Goal: Task Accomplishment & Management: Manage account settings

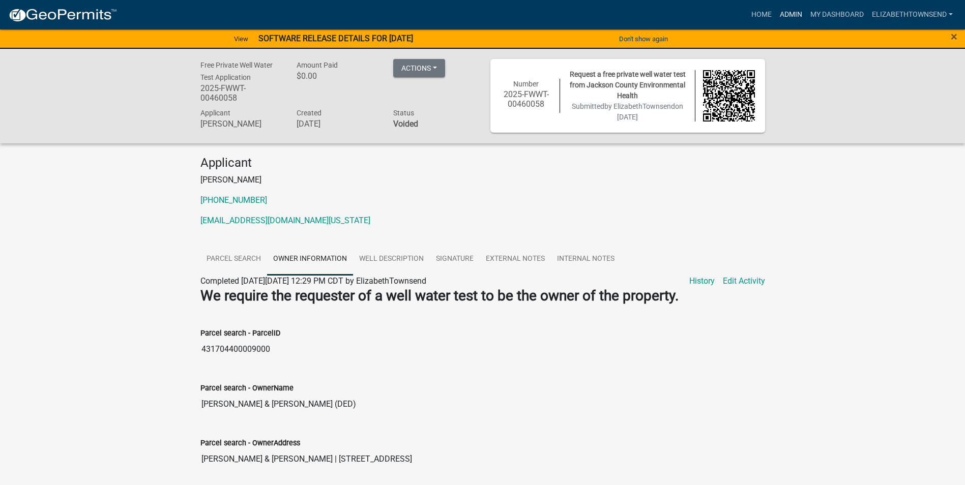
scroll to position [112, 0]
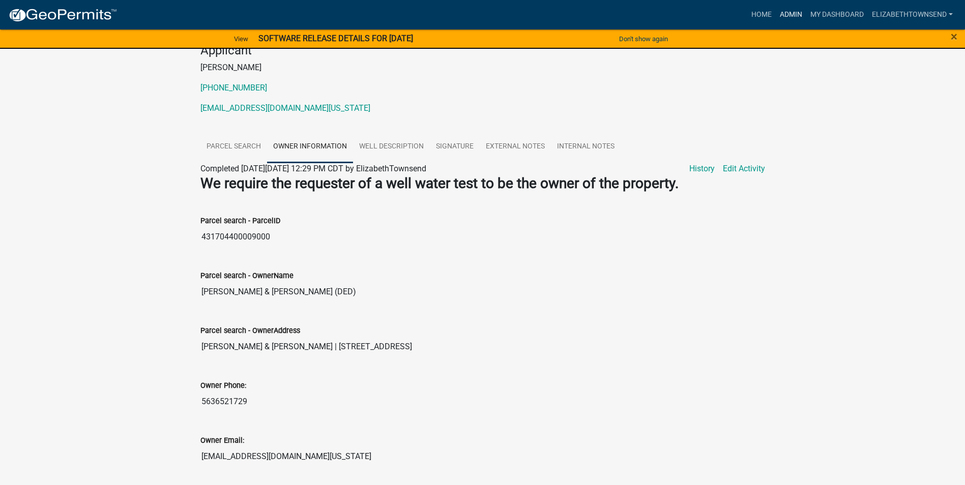
click at [785, 14] on link "Admin" at bounding box center [791, 14] width 31 height 19
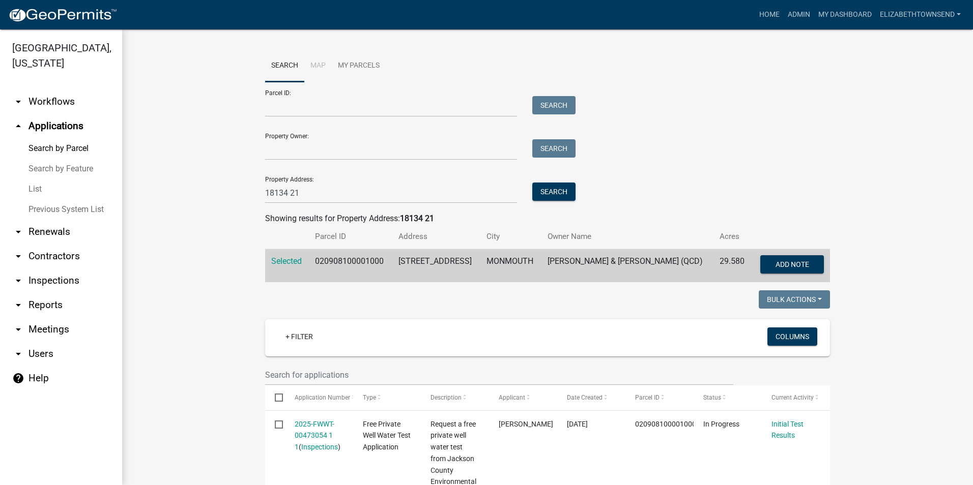
scroll to position [102, 0]
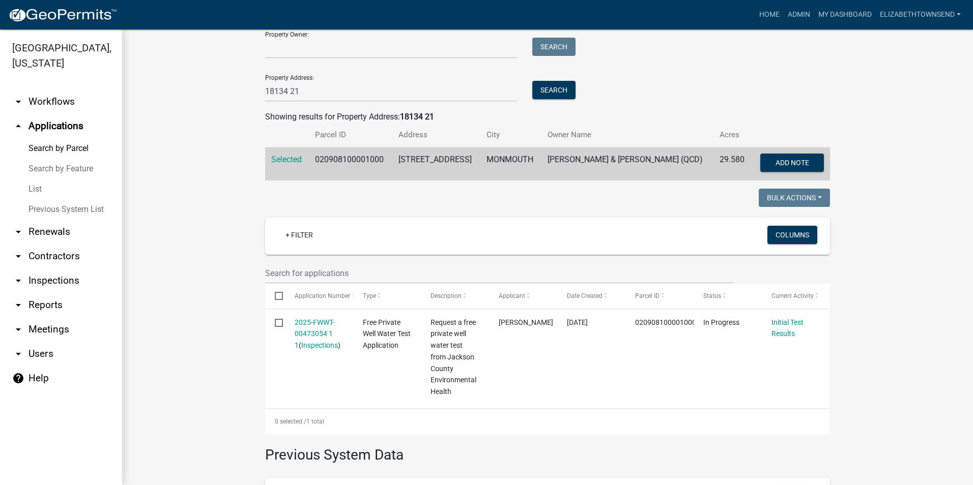
click at [37, 179] on link "List" at bounding box center [61, 189] width 122 height 20
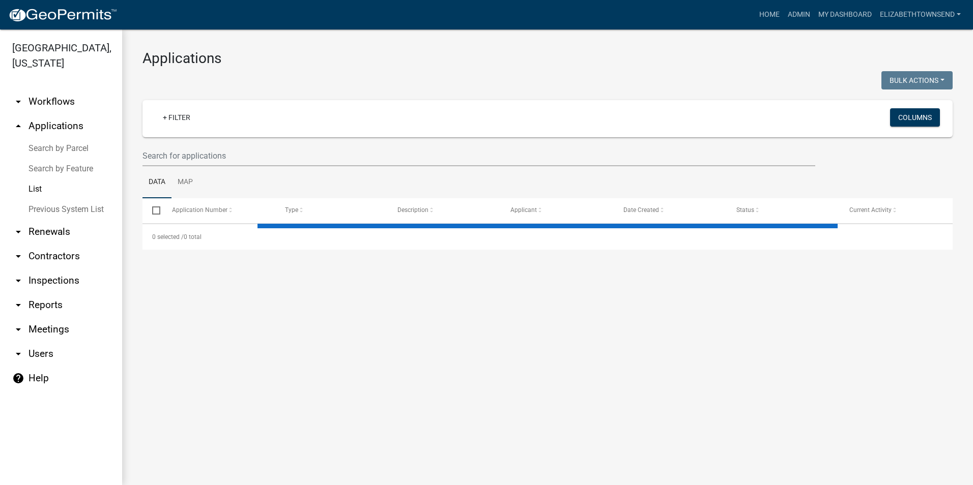
select select "3: 100"
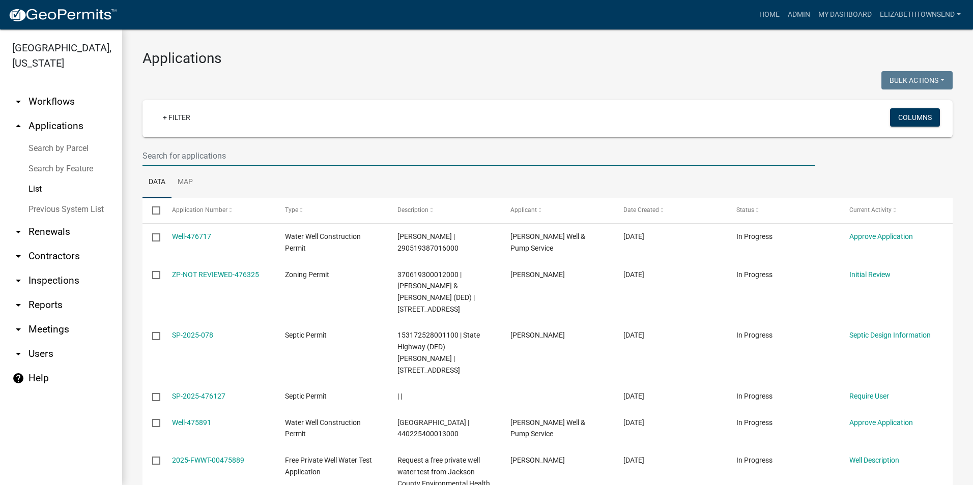
click at [207, 156] on input "text" at bounding box center [478, 156] width 673 height 21
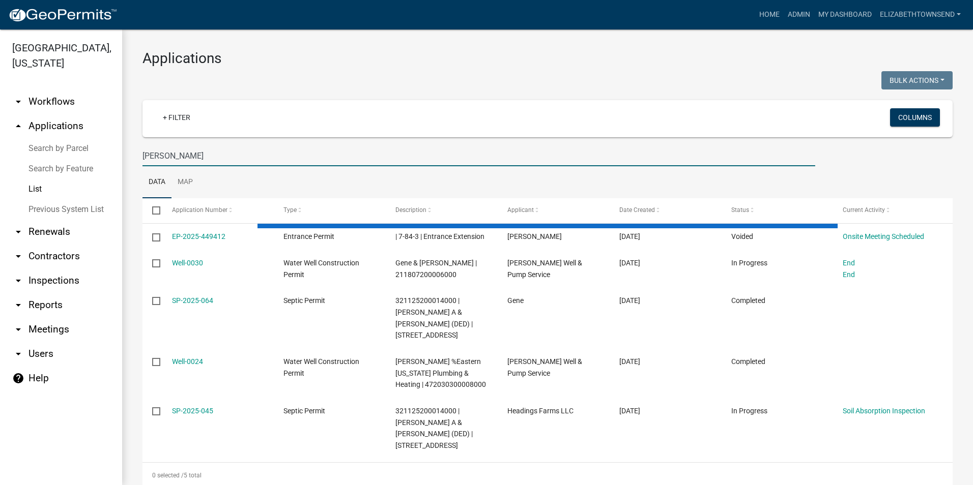
type input "gene hostetler"
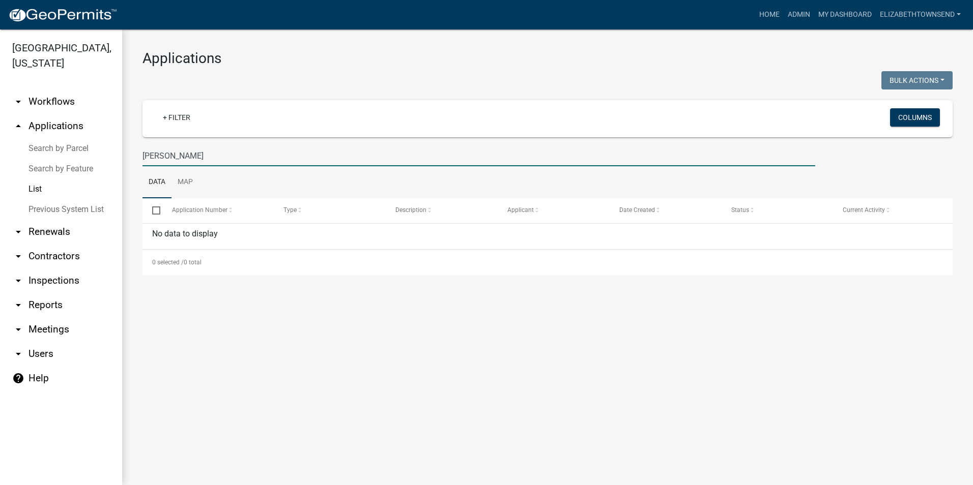
drag, startPoint x: 206, startPoint y: 159, endPoint x: 135, endPoint y: 154, distance: 70.9
click at [135, 154] on div "gene hostetler" at bounding box center [479, 156] width 688 height 21
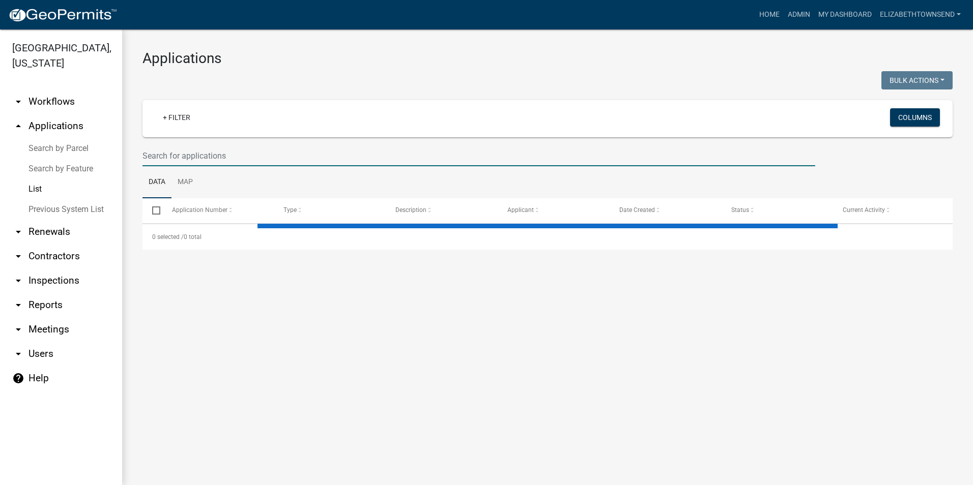
select select "3: 100"
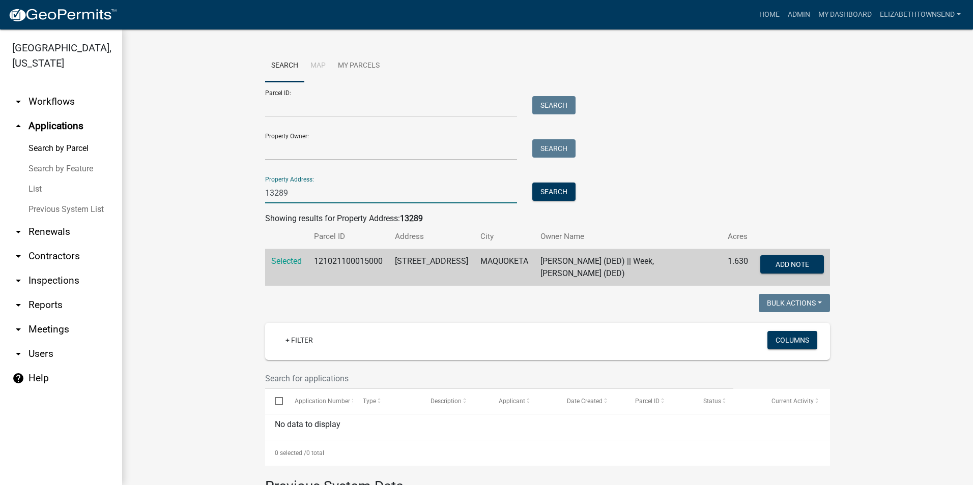
drag, startPoint x: 297, startPoint y: 194, endPoint x: 227, endPoint y: 186, distance: 69.7
click at [227, 186] on wm-workflow-application-search-view "Search Map My Parcels Parcel ID: Search Property Owner: Search Property Address…" at bounding box center [547, 351] width 810 height 603
type input "217 W main"
click at [565, 195] on button "Search" at bounding box center [553, 192] width 43 height 18
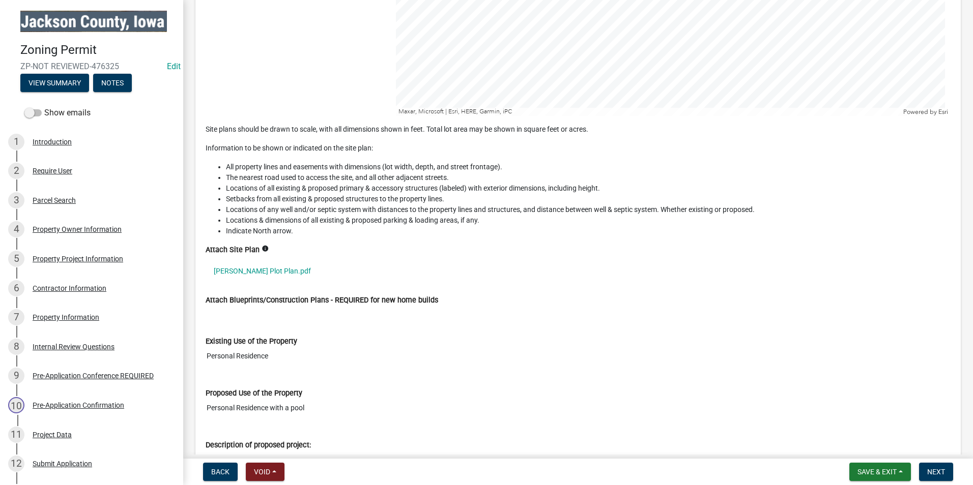
scroll to position [3969, 0]
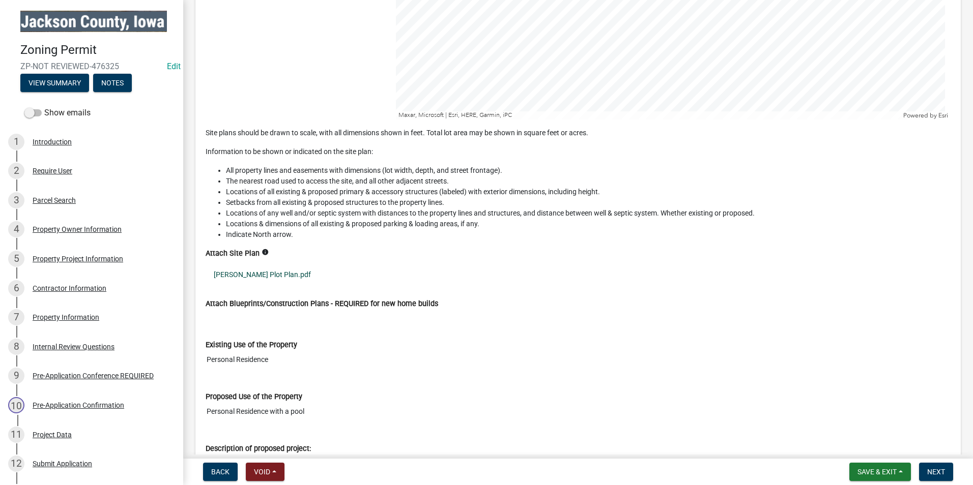
click at [268, 270] on link "[PERSON_NAME] Plot Plan.pdf" at bounding box center [578, 274] width 745 height 23
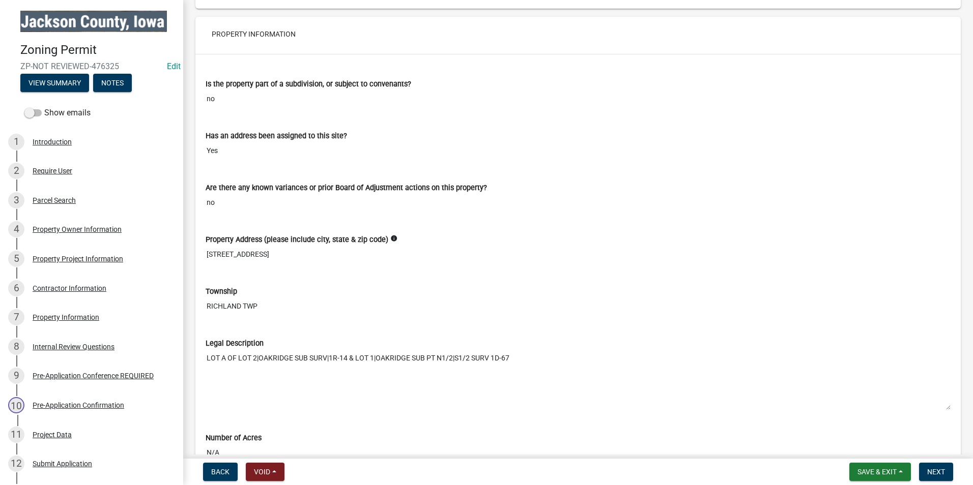
scroll to position [5293, 0]
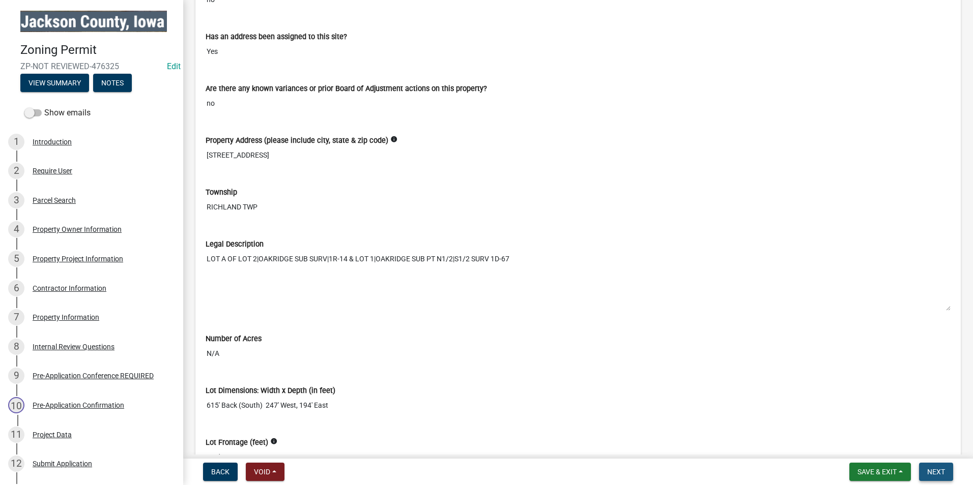
click at [946, 473] on button "Next" at bounding box center [936, 472] width 34 height 18
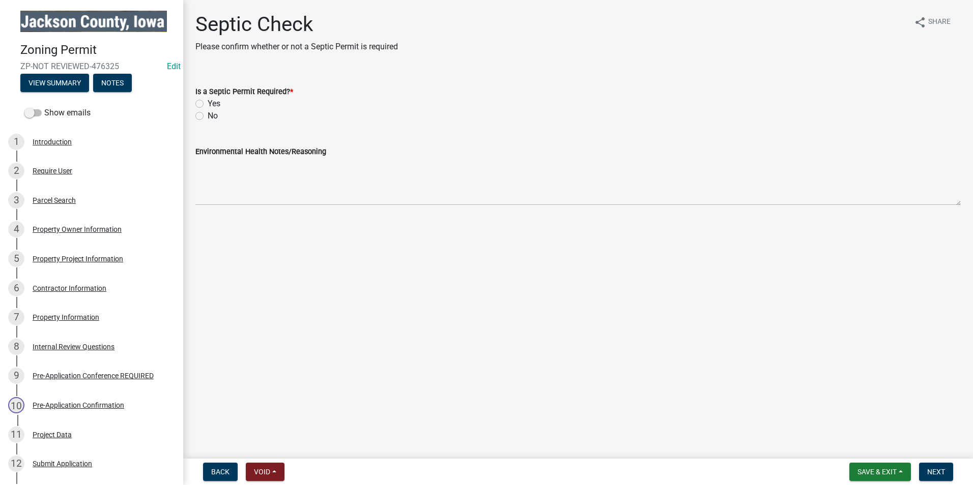
click at [208, 117] on label "No" at bounding box center [213, 116] width 10 height 12
click at [208, 117] on input "No" at bounding box center [211, 113] width 7 height 7
radio input "true"
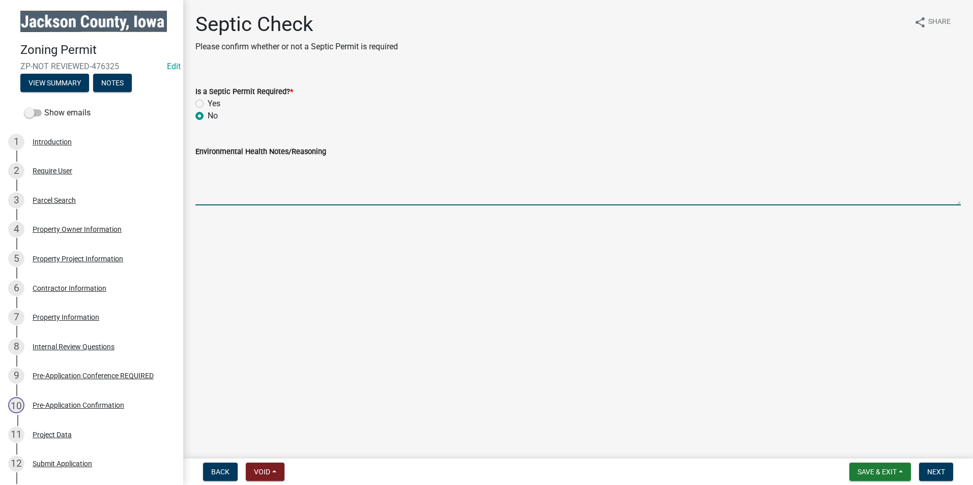
click at [207, 186] on textarea "Environmental Health Notes/Reasoning" at bounding box center [577, 182] width 765 height 48
click at [625, 170] on textarea "Pool shall not drain into septic system serving the dwelling on this property. …" at bounding box center [577, 182] width 765 height 48
type textarea "Pool shall not drain into septic system serving the dwelling on this property. …"
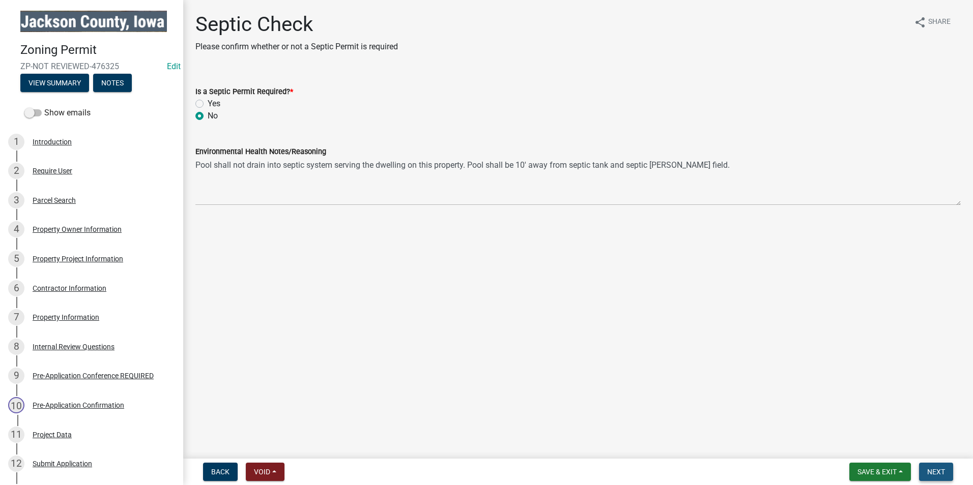
click at [939, 471] on span "Next" at bounding box center [936, 472] width 18 height 8
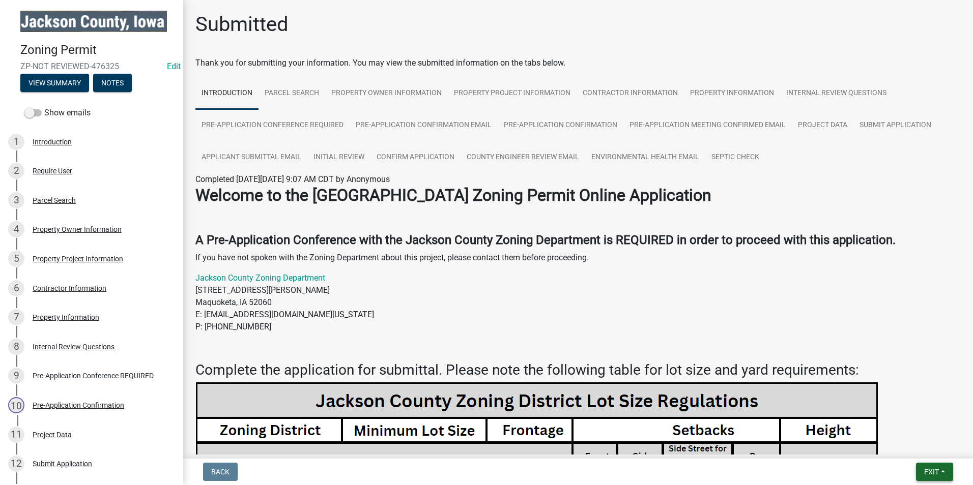
click at [930, 473] on span "Exit" at bounding box center [931, 472] width 15 height 8
click at [910, 447] on button "Save & Exit" at bounding box center [912, 446] width 81 height 24
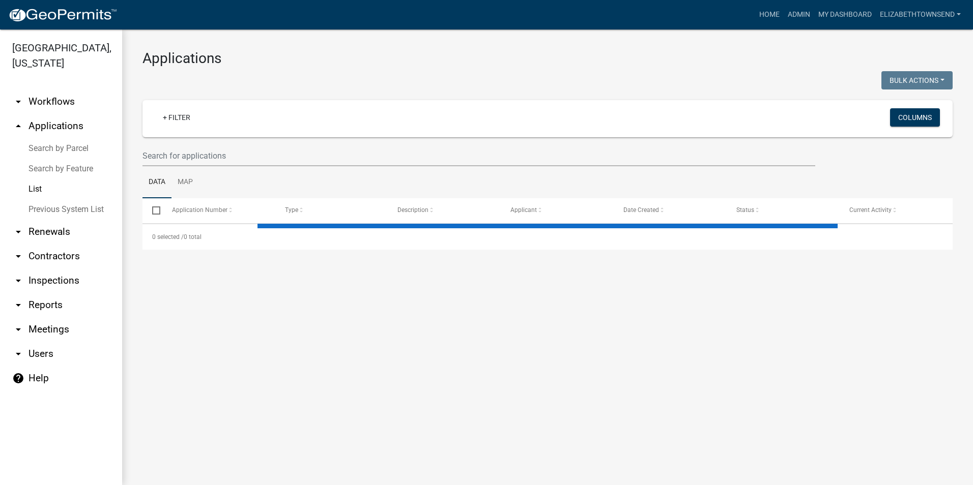
select select "3: 100"
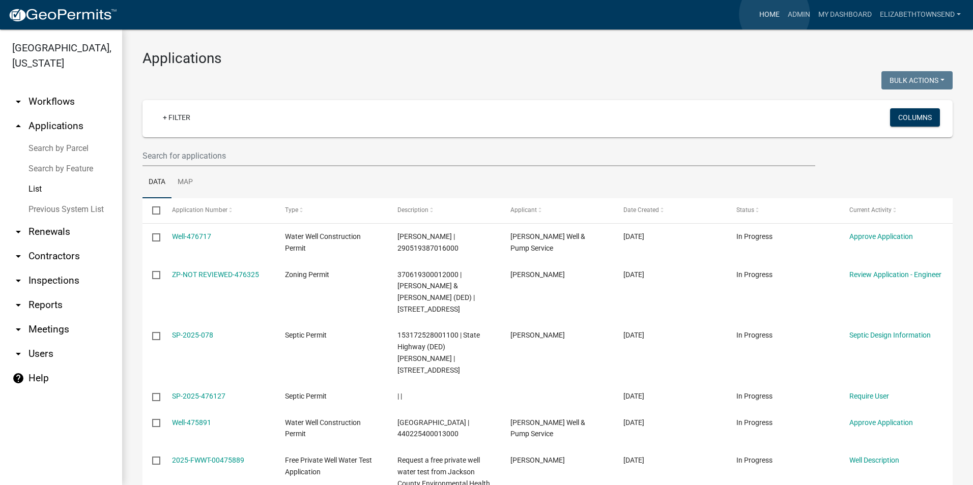
click at [775, 15] on link "Home" at bounding box center [769, 14] width 28 height 19
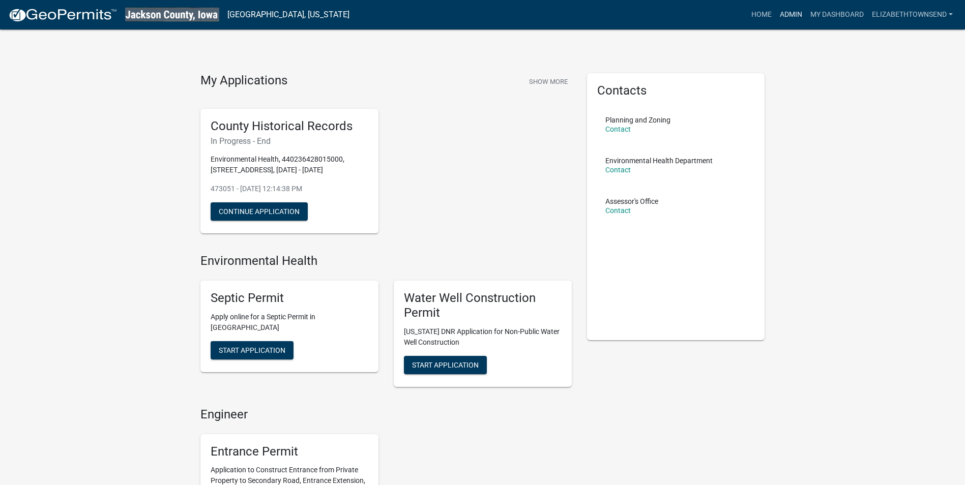
click at [788, 15] on link "Admin" at bounding box center [791, 14] width 31 height 19
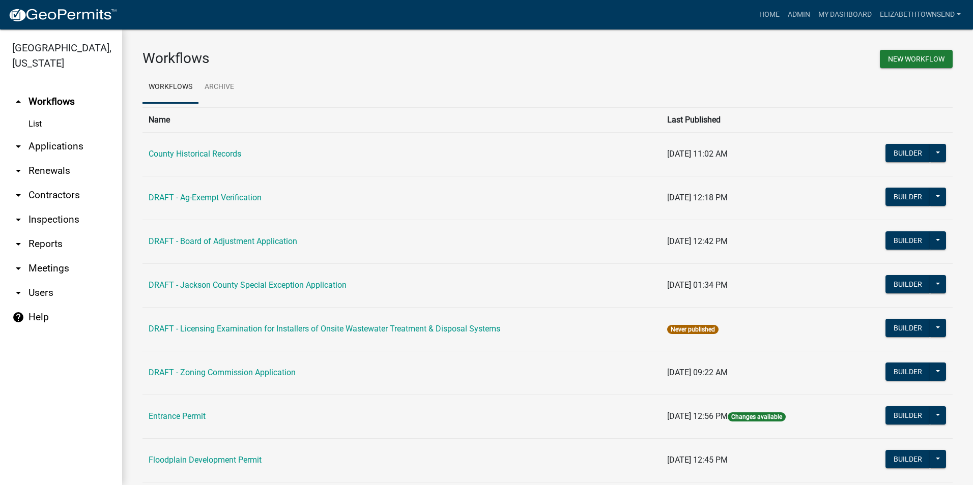
click at [68, 134] on link "arrow_drop_down Applications" at bounding box center [61, 146] width 122 height 24
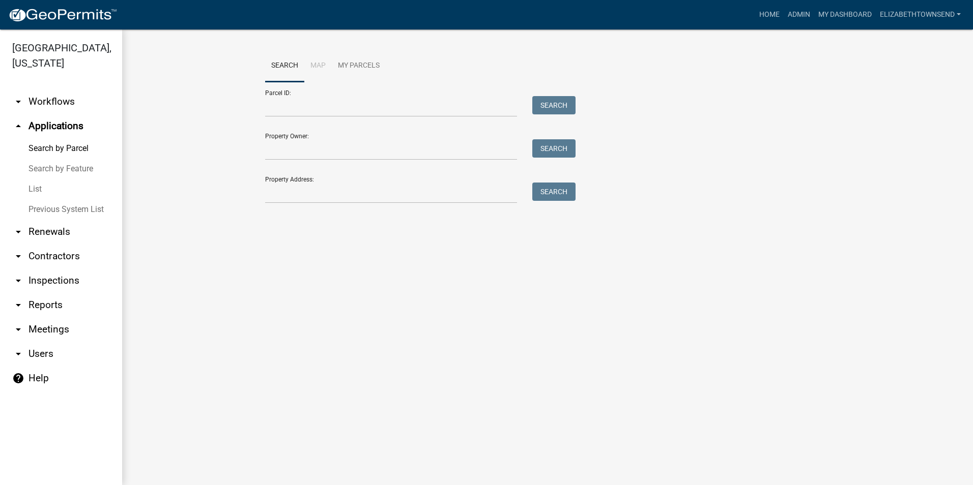
click at [43, 179] on link "List" at bounding box center [61, 189] width 122 height 20
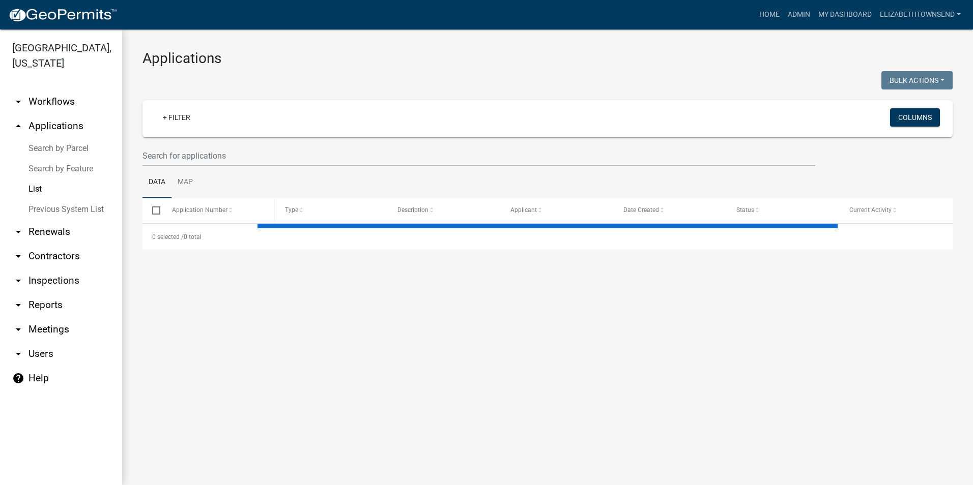
select select "3: 100"
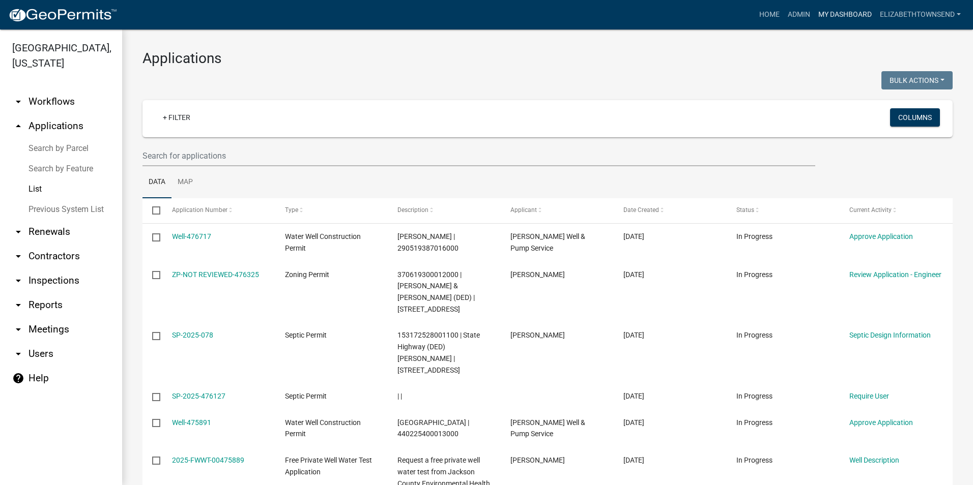
click at [848, 15] on link "My Dashboard" at bounding box center [845, 14] width 62 height 19
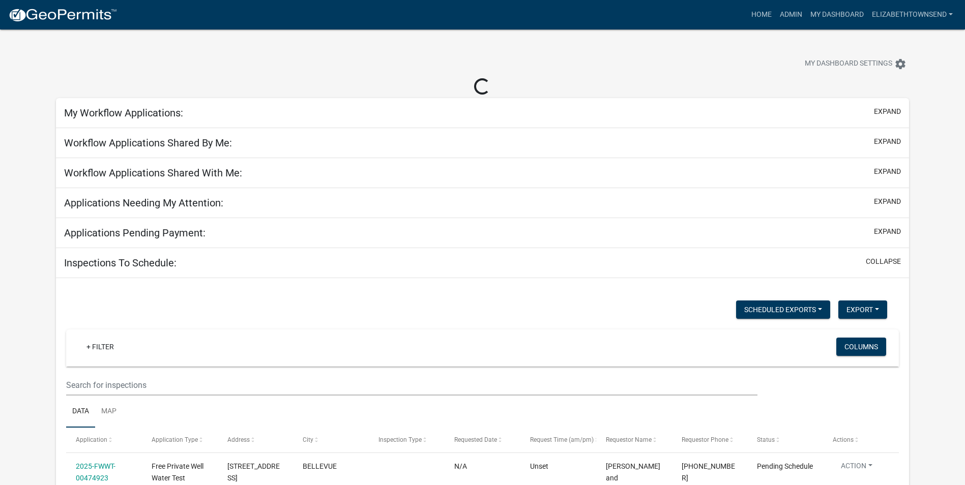
select select "3: 100"
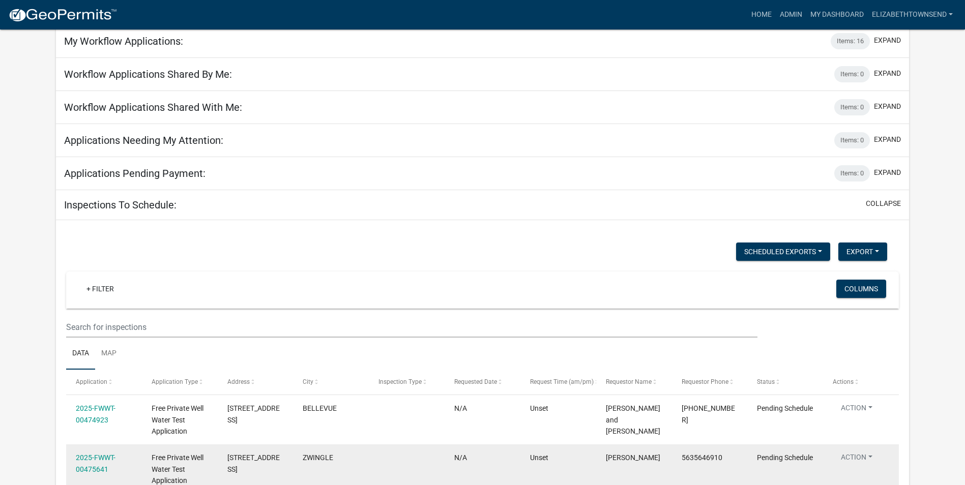
scroll to position [51, 0]
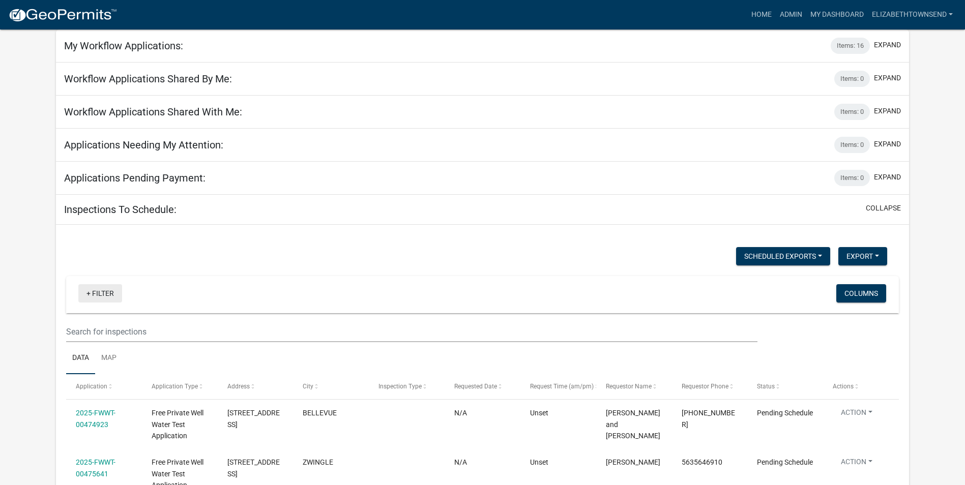
click at [94, 292] on link "+ Filter" at bounding box center [100, 293] width 44 height 18
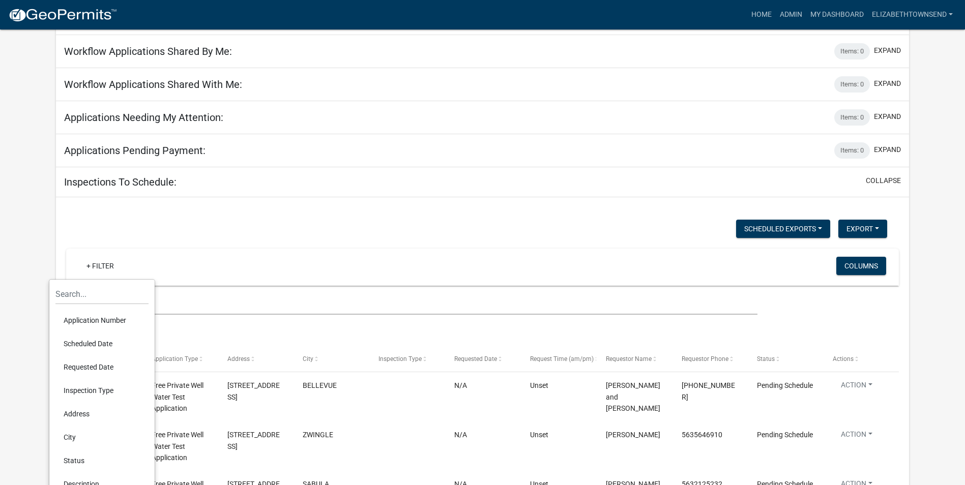
scroll to position [102, 0]
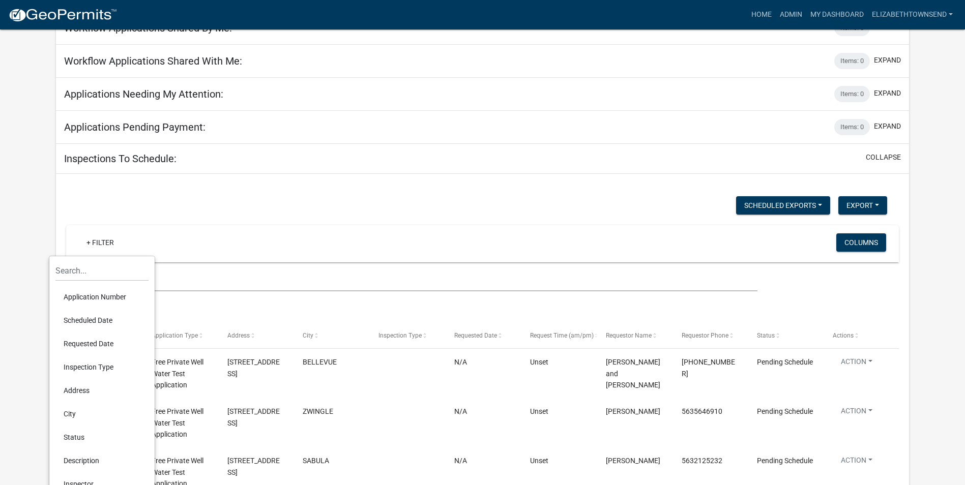
click at [105, 367] on li "Inspection Type" at bounding box center [101, 367] width 93 height 23
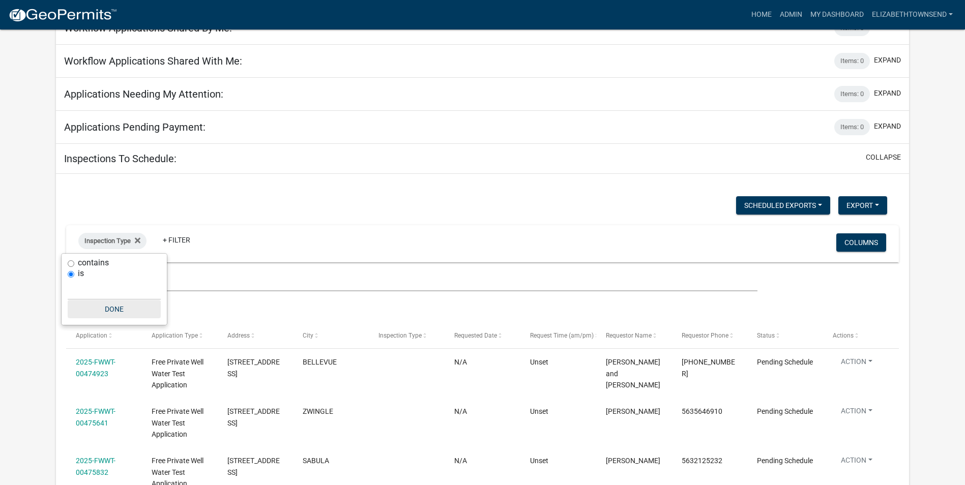
click at [112, 310] on button "Done" at bounding box center [114, 309] width 93 height 18
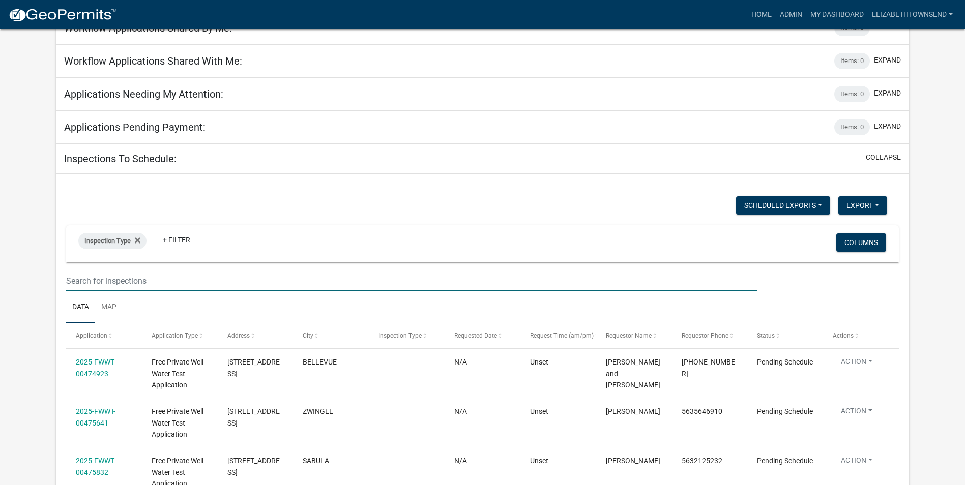
click at [112, 281] on input "text" at bounding box center [412, 281] width 692 height 21
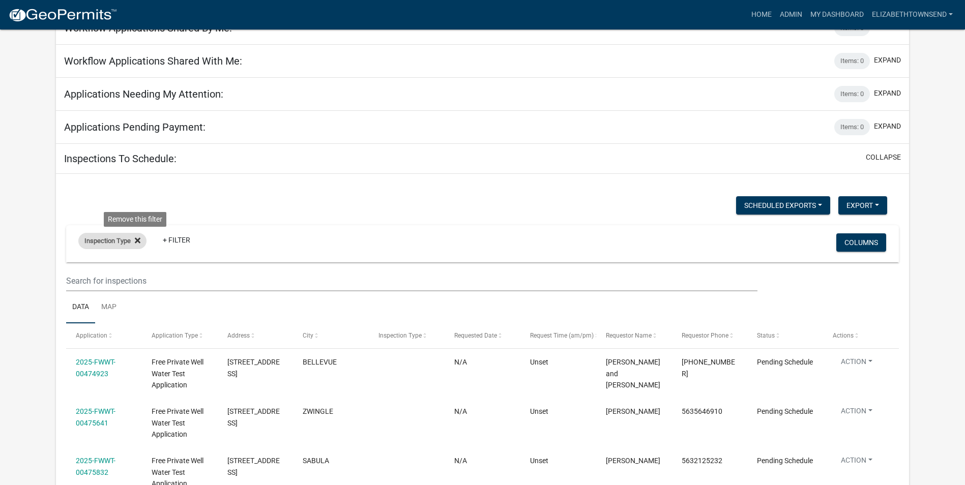
click at [139, 241] on icon at bounding box center [138, 241] width 6 height 8
click at [99, 241] on link "+ Filter" at bounding box center [100, 243] width 44 height 18
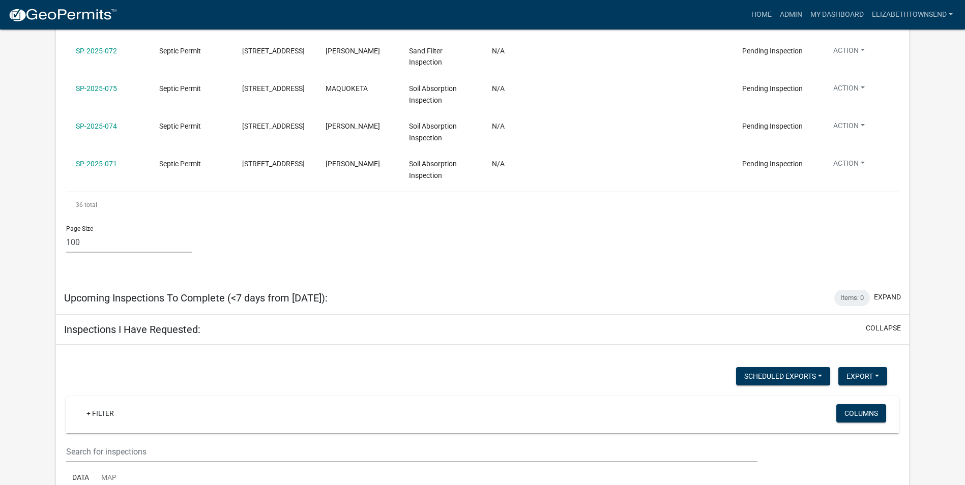
scroll to position [2188, 0]
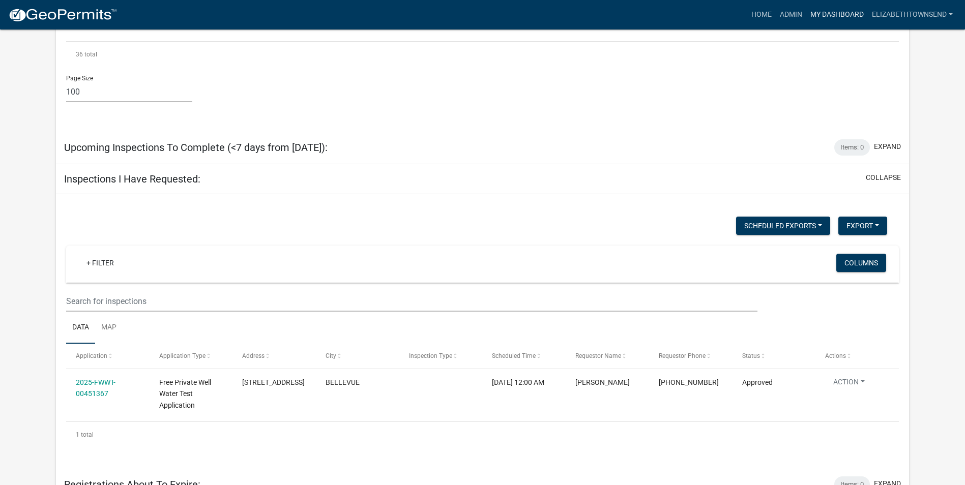
click at [837, 11] on link "My Dashboard" at bounding box center [838, 14] width 62 height 19
click at [795, 11] on link "Admin" at bounding box center [791, 14] width 31 height 19
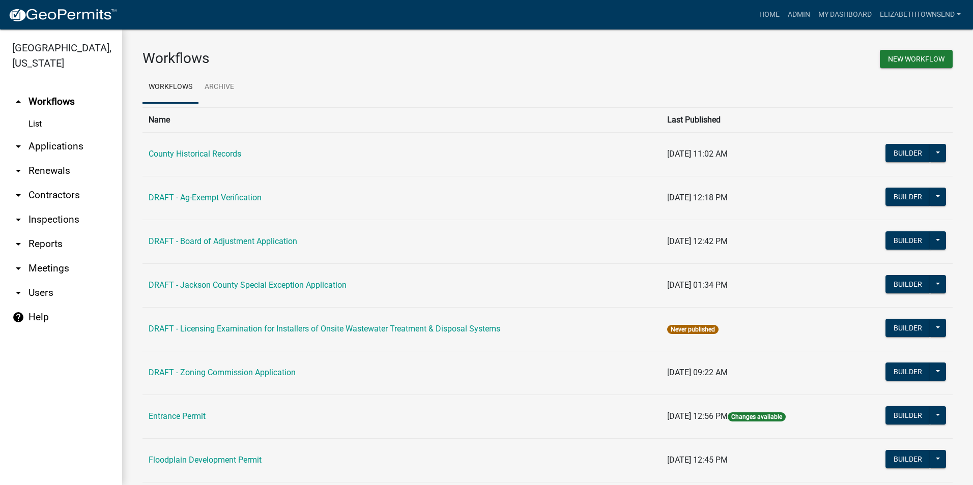
click at [47, 134] on link "arrow_drop_down Applications" at bounding box center [61, 146] width 122 height 24
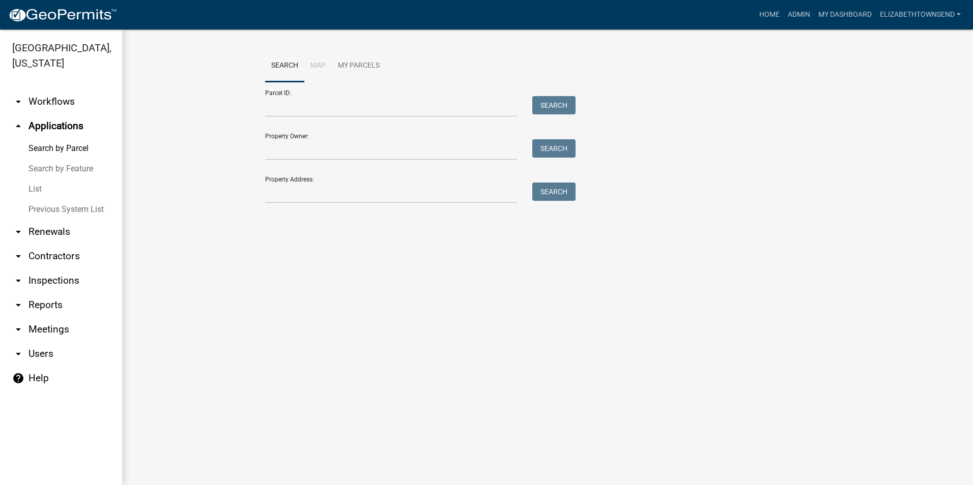
click at [35, 179] on link "List" at bounding box center [61, 189] width 122 height 20
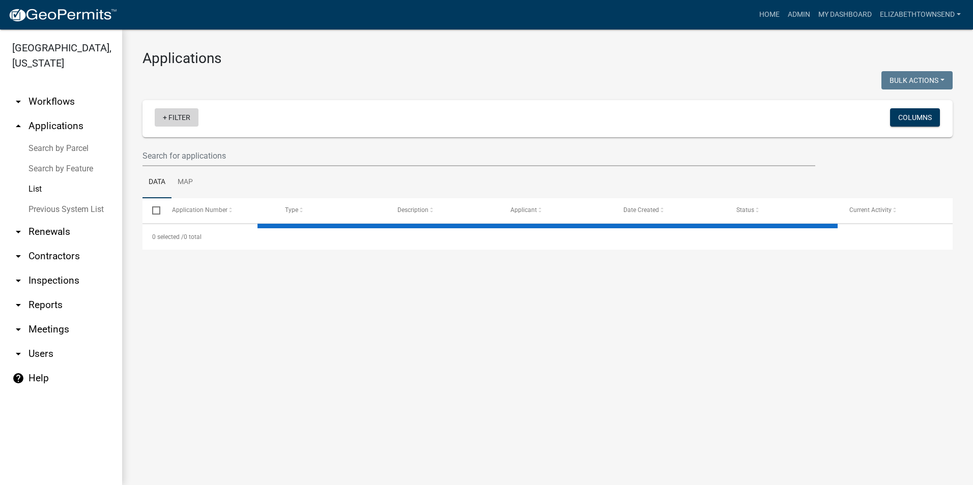
click at [167, 116] on link "+ Filter" at bounding box center [177, 117] width 44 height 18
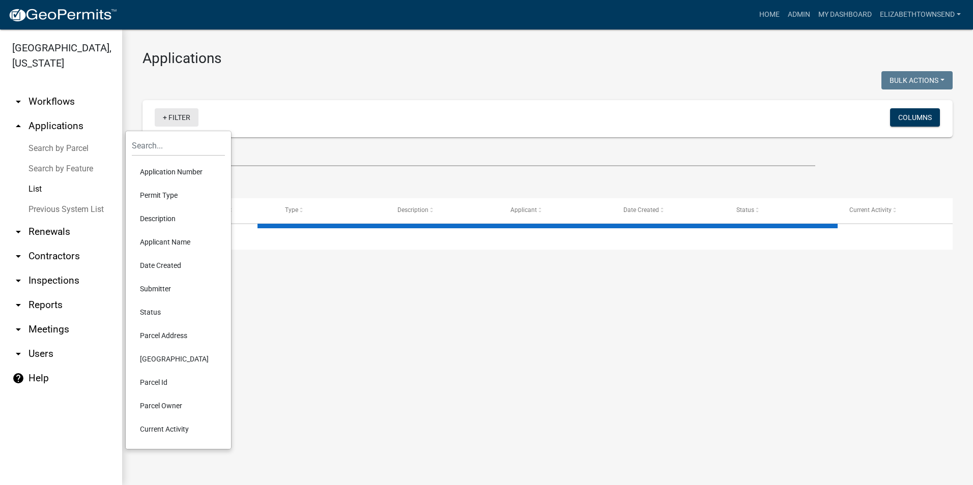
select select "3: 100"
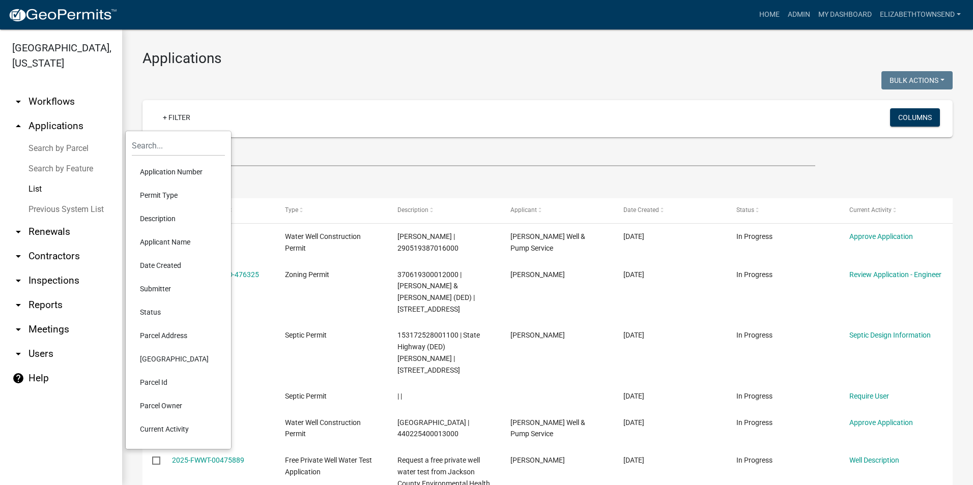
click at [169, 194] on li "Permit Type" at bounding box center [178, 195] width 93 height 23
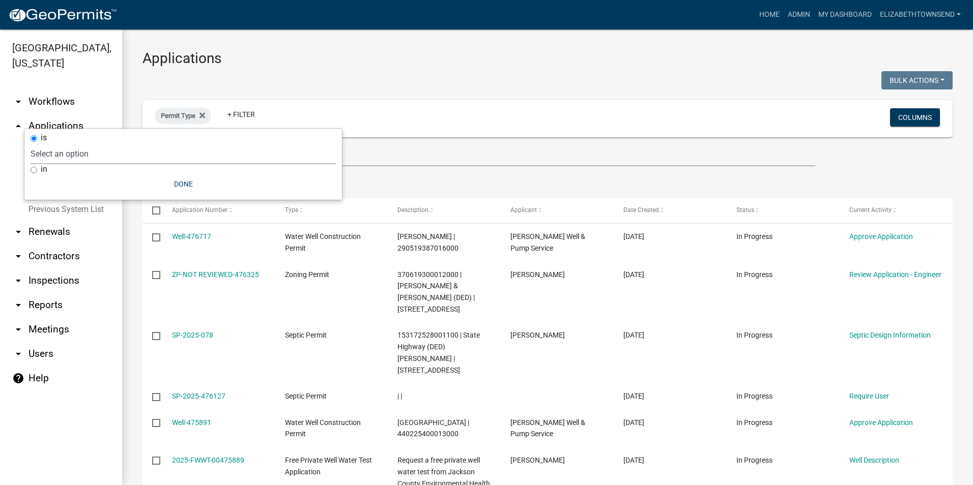
drag, startPoint x: 85, startPoint y: 151, endPoint x: 90, endPoint y: 158, distance: 8.5
click at [85, 151] on select "Select an option County Historical Records DRAFT - Ag-Exempt Verification DRAFT…" at bounding box center [183, 154] width 305 height 21
select select "8b4afc6d-160d-421b-899b-e318c6853599"
click at [81, 144] on select "Select an option County Historical Records DRAFT - Ag-Exempt Verification DRAFT…" at bounding box center [183, 154] width 305 height 21
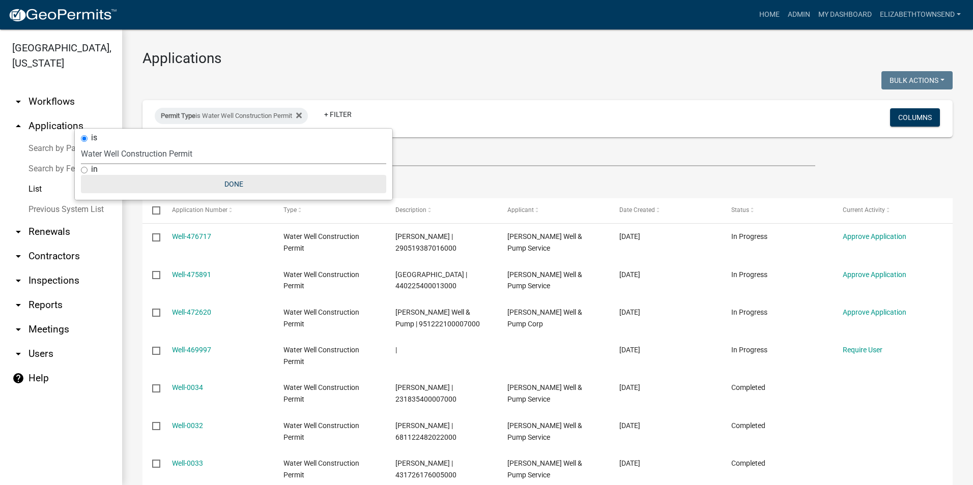
click at [239, 177] on button "Done" at bounding box center [233, 184] width 305 height 18
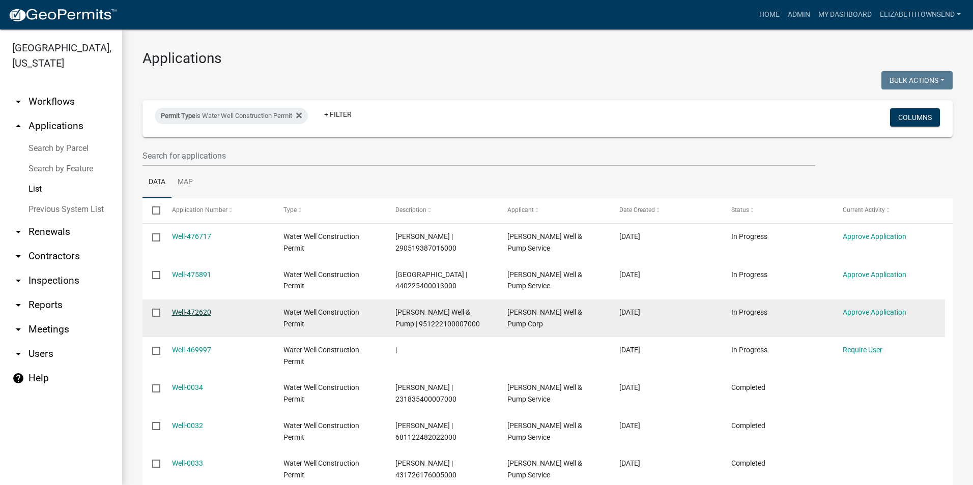
click at [183, 311] on link "Well-472620" at bounding box center [191, 312] width 39 height 8
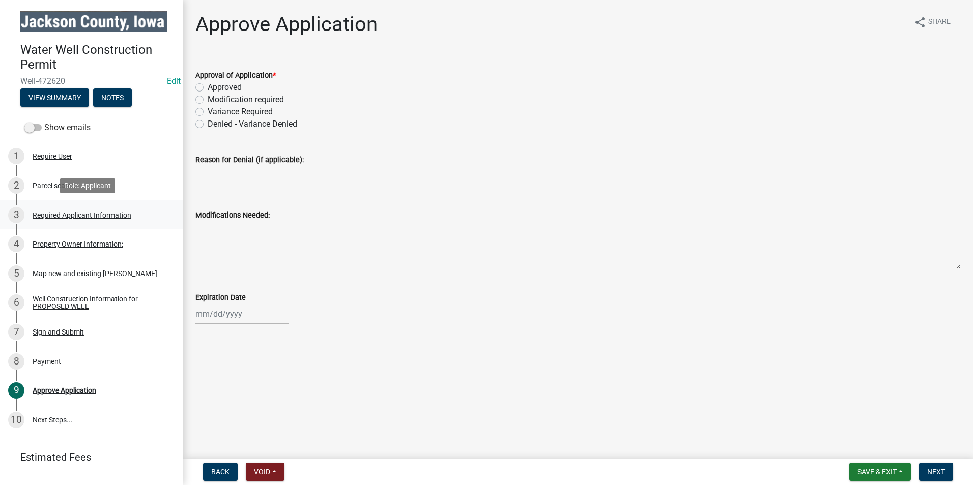
click at [62, 217] on div "Required Applicant Information" at bounding box center [82, 215] width 99 height 7
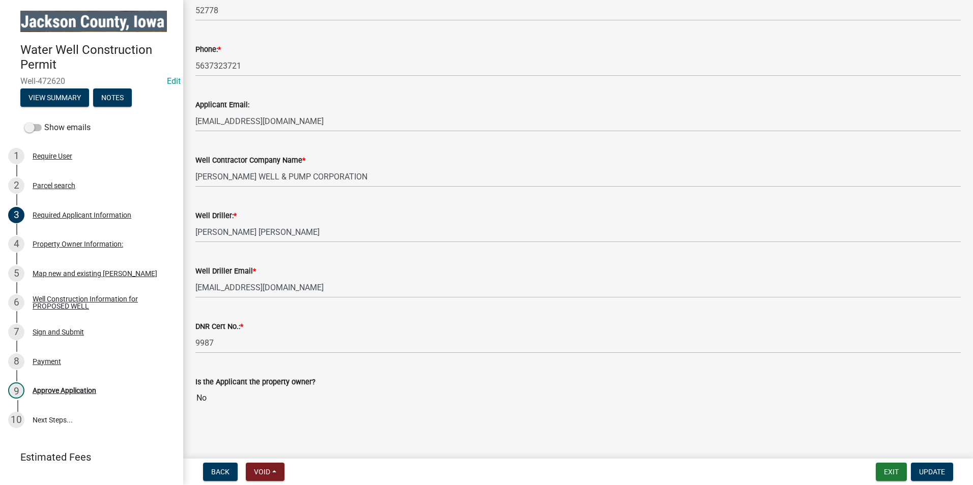
scroll to position [307, 0]
click at [78, 245] on div "Property Owner Information:" at bounding box center [78, 244] width 91 height 7
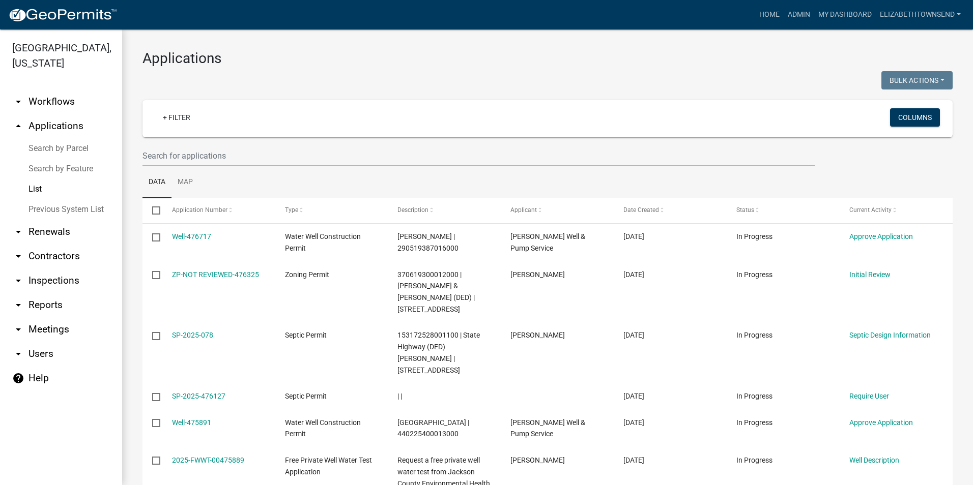
select select "3: 100"
click at [60, 244] on link "arrow_drop_down Contractors" at bounding box center [61, 256] width 122 height 24
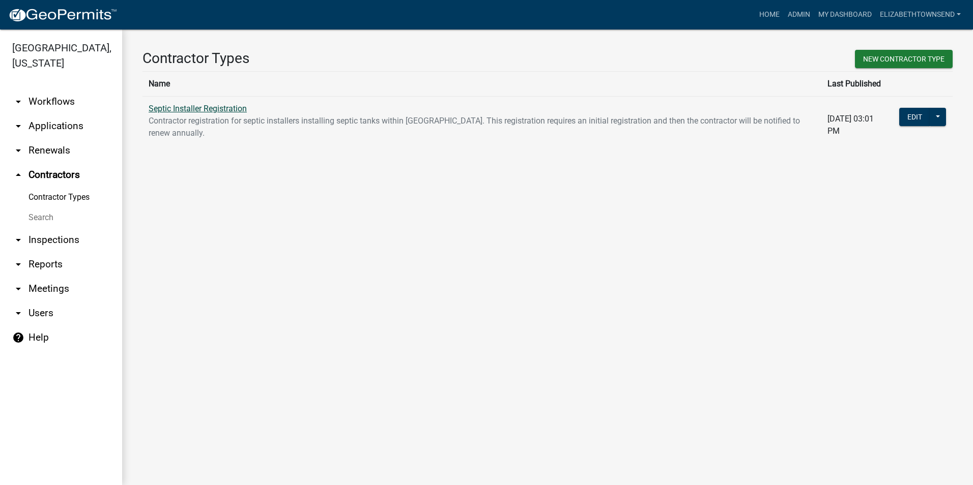
click at [200, 107] on link "Septic Installer Registration" at bounding box center [198, 109] width 98 height 10
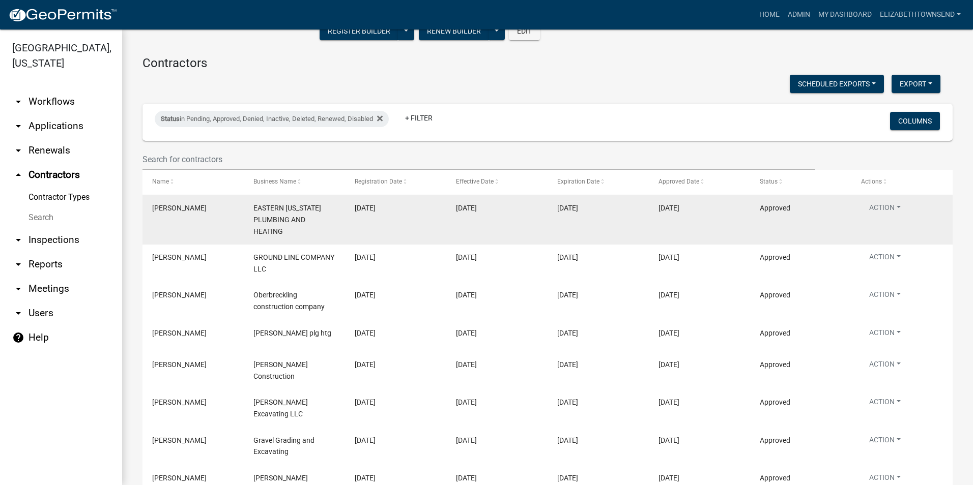
scroll to position [102, 0]
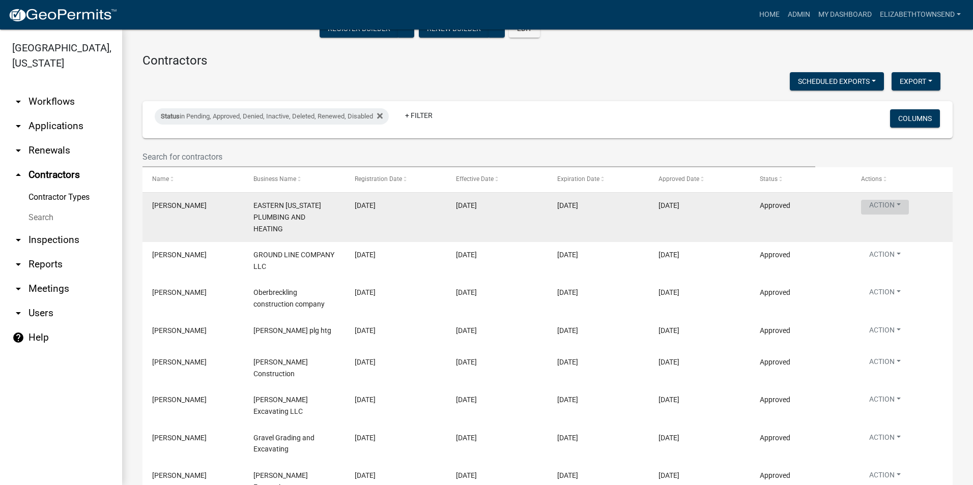
click at [893, 203] on button "Action" at bounding box center [885, 207] width 48 height 15
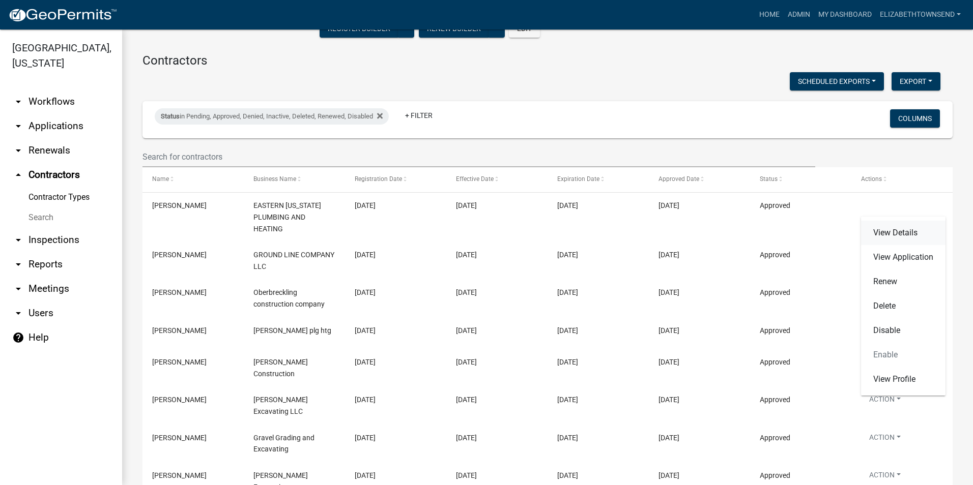
click at [910, 232] on link "View Details" at bounding box center [903, 233] width 84 height 24
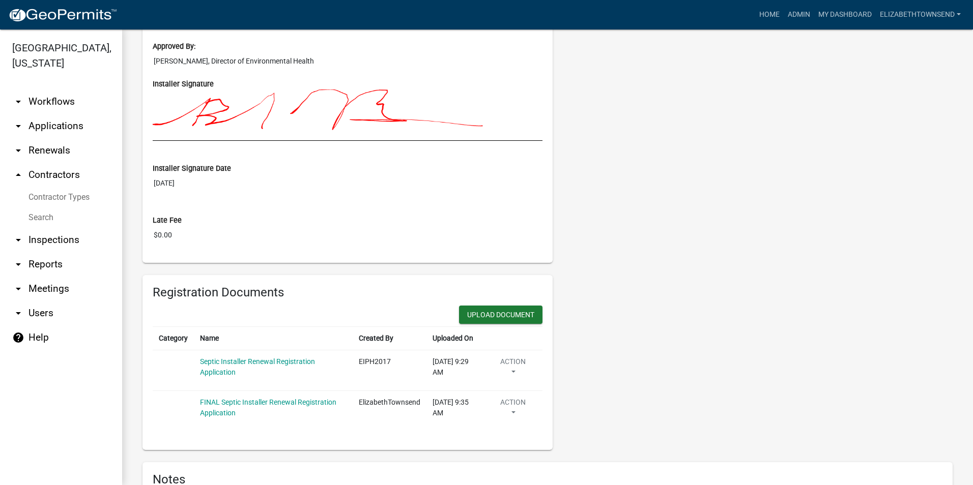
scroll to position [407, 0]
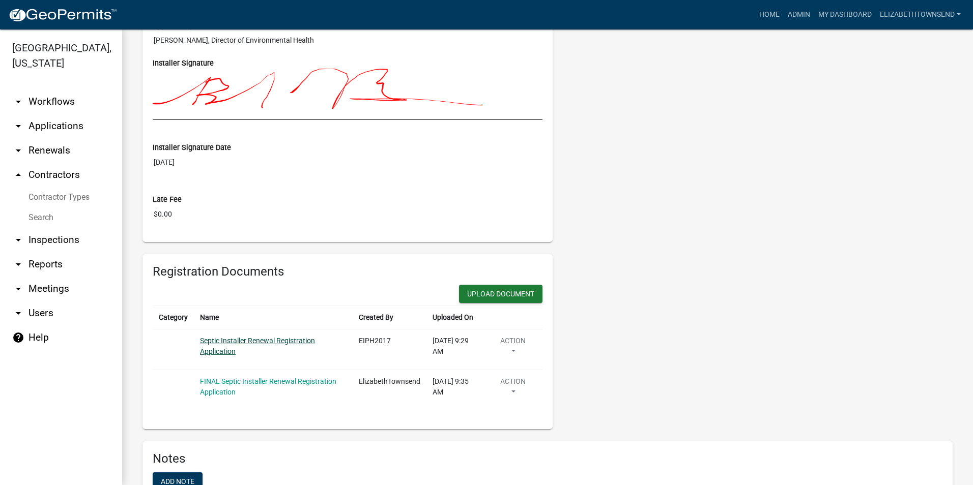
click at [281, 338] on link "Septic Installer Renewal Registration Application" at bounding box center [257, 346] width 115 height 19
click at [512, 350] on button "Action" at bounding box center [513, 348] width 46 height 25
click at [613, 359] on div "Contractor Requirements Registration Requirements Contractor Documents Upload D…" at bounding box center [760, 42] width 400 height 775
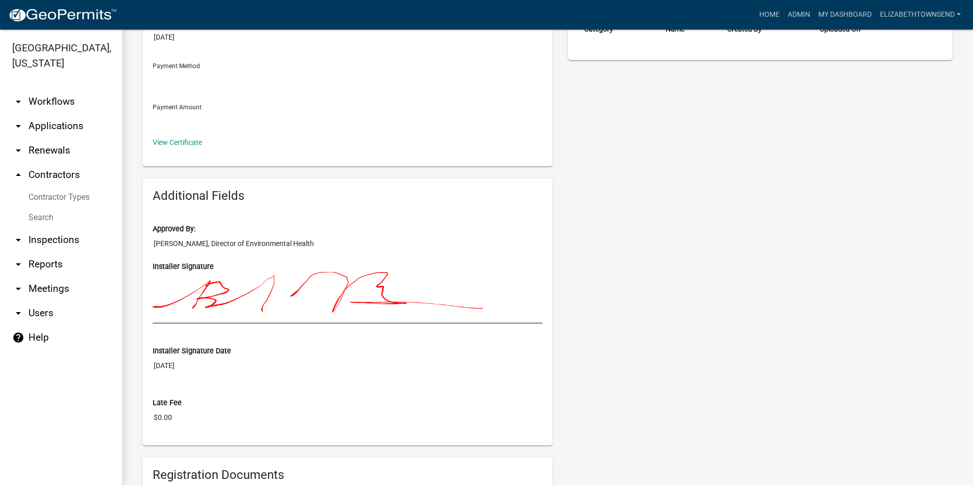
scroll to position [458, 0]
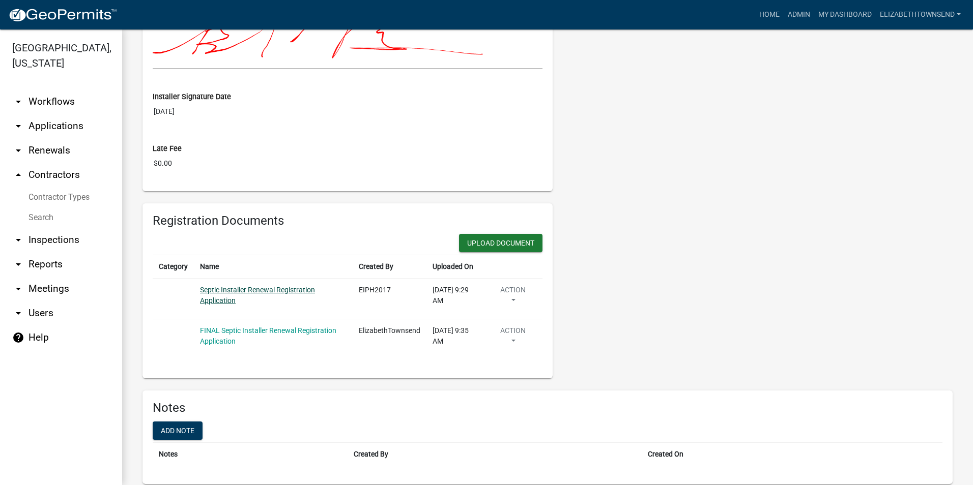
click at [243, 289] on link "Septic Installer Renewal Registration Application" at bounding box center [257, 295] width 115 height 19
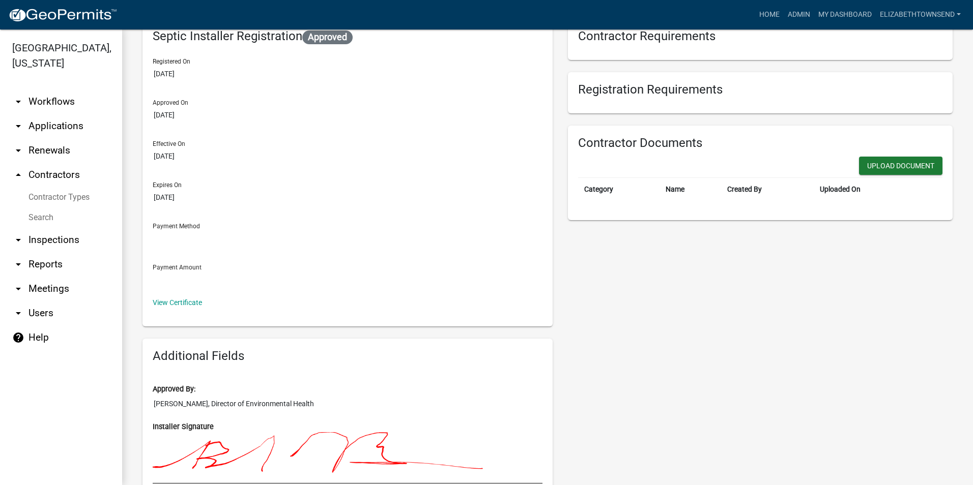
scroll to position [0, 0]
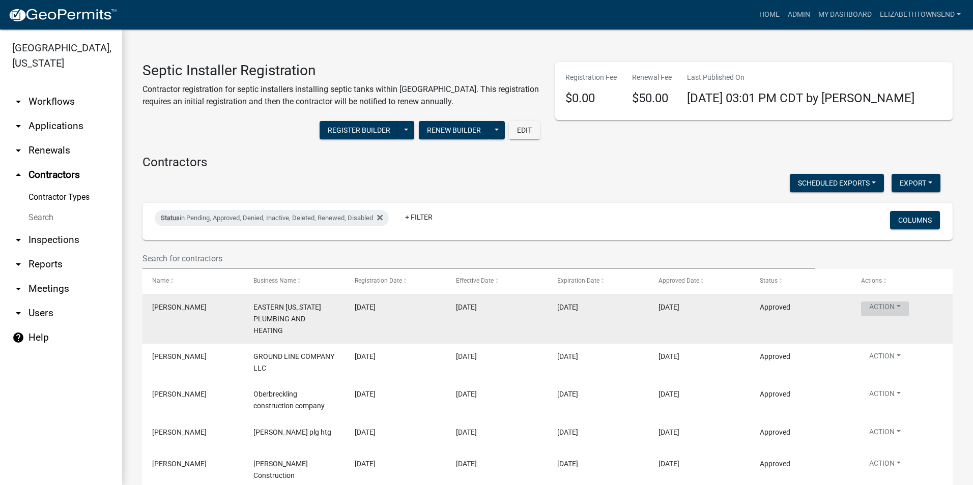
click at [885, 309] on button "Action" at bounding box center [885, 309] width 48 height 15
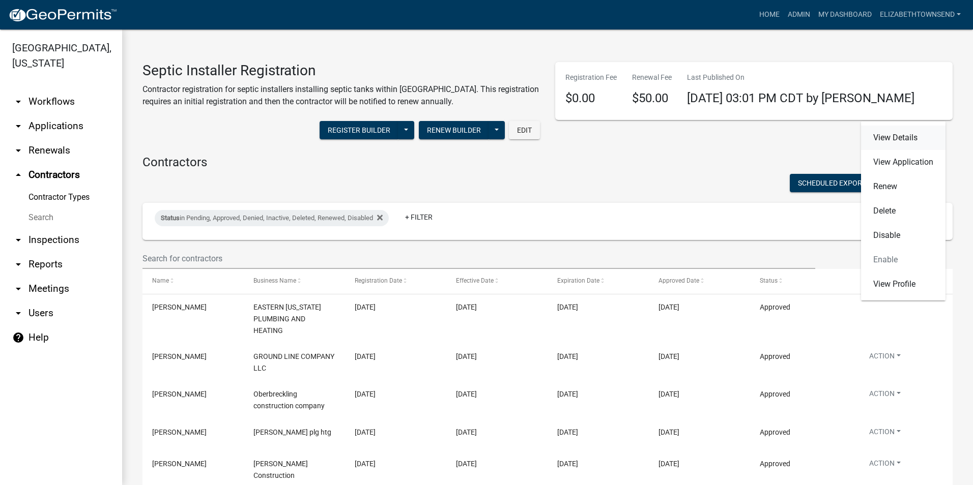
click at [905, 139] on link "View Details" at bounding box center [903, 138] width 84 height 24
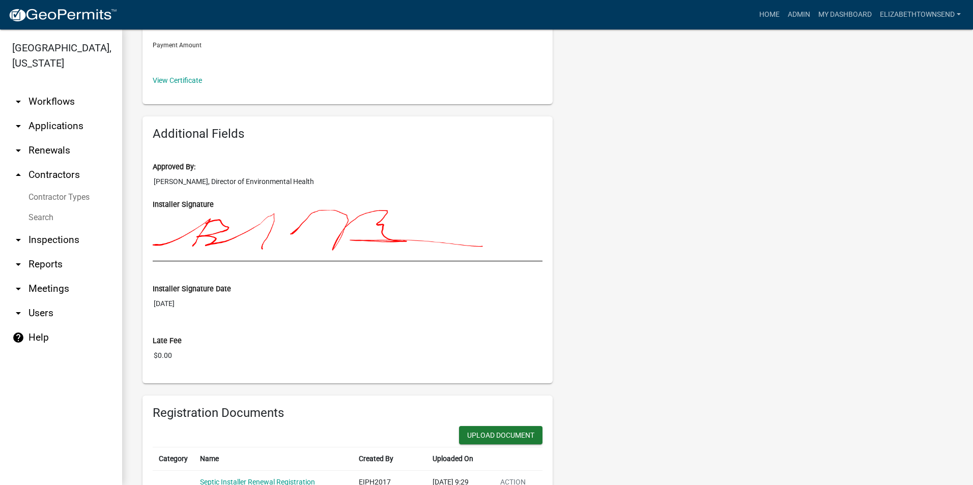
scroll to position [235, 0]
